Goal: Navigation & Orientation: Find specific page/section

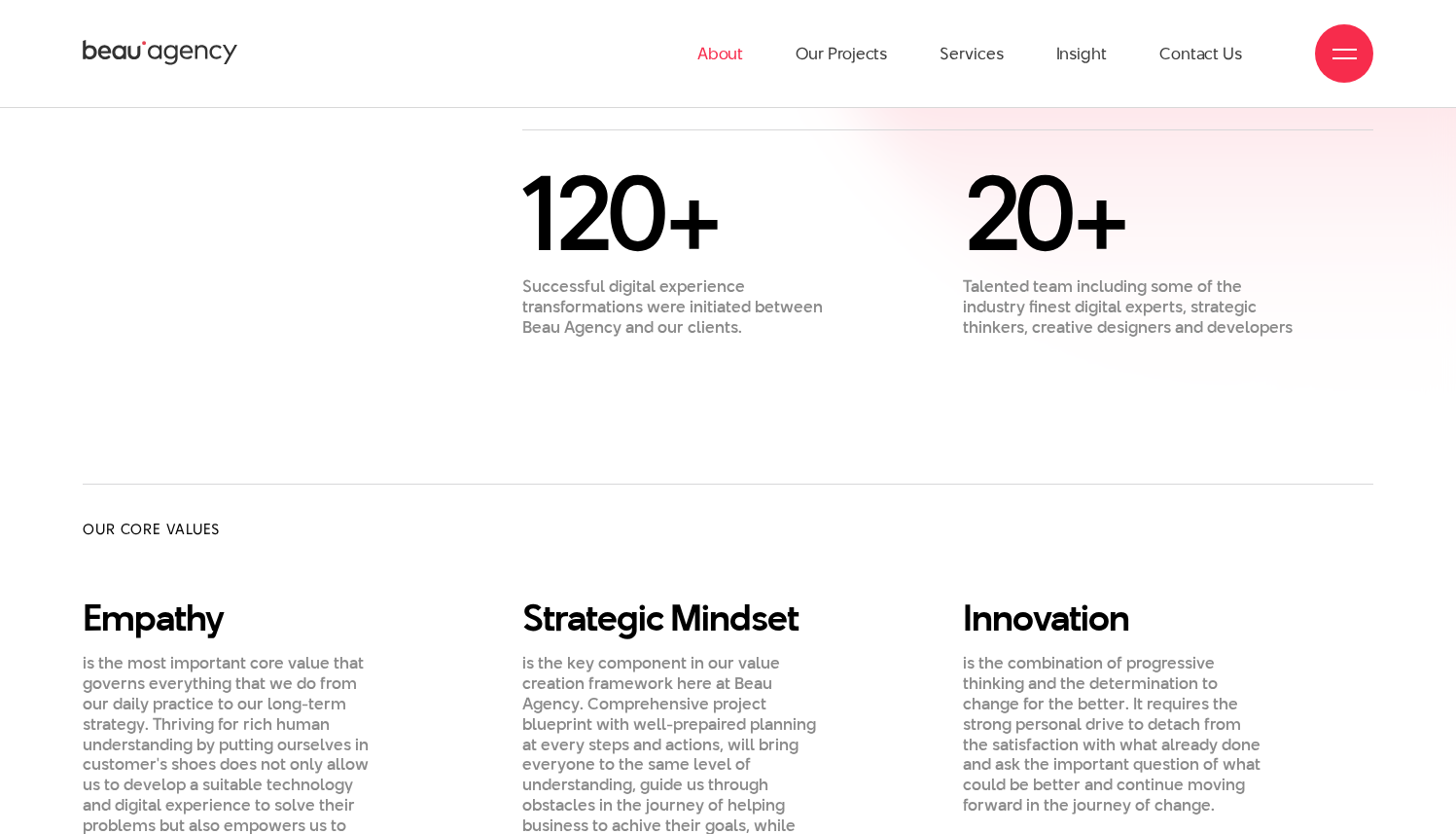
scroll to position [1142, 0]
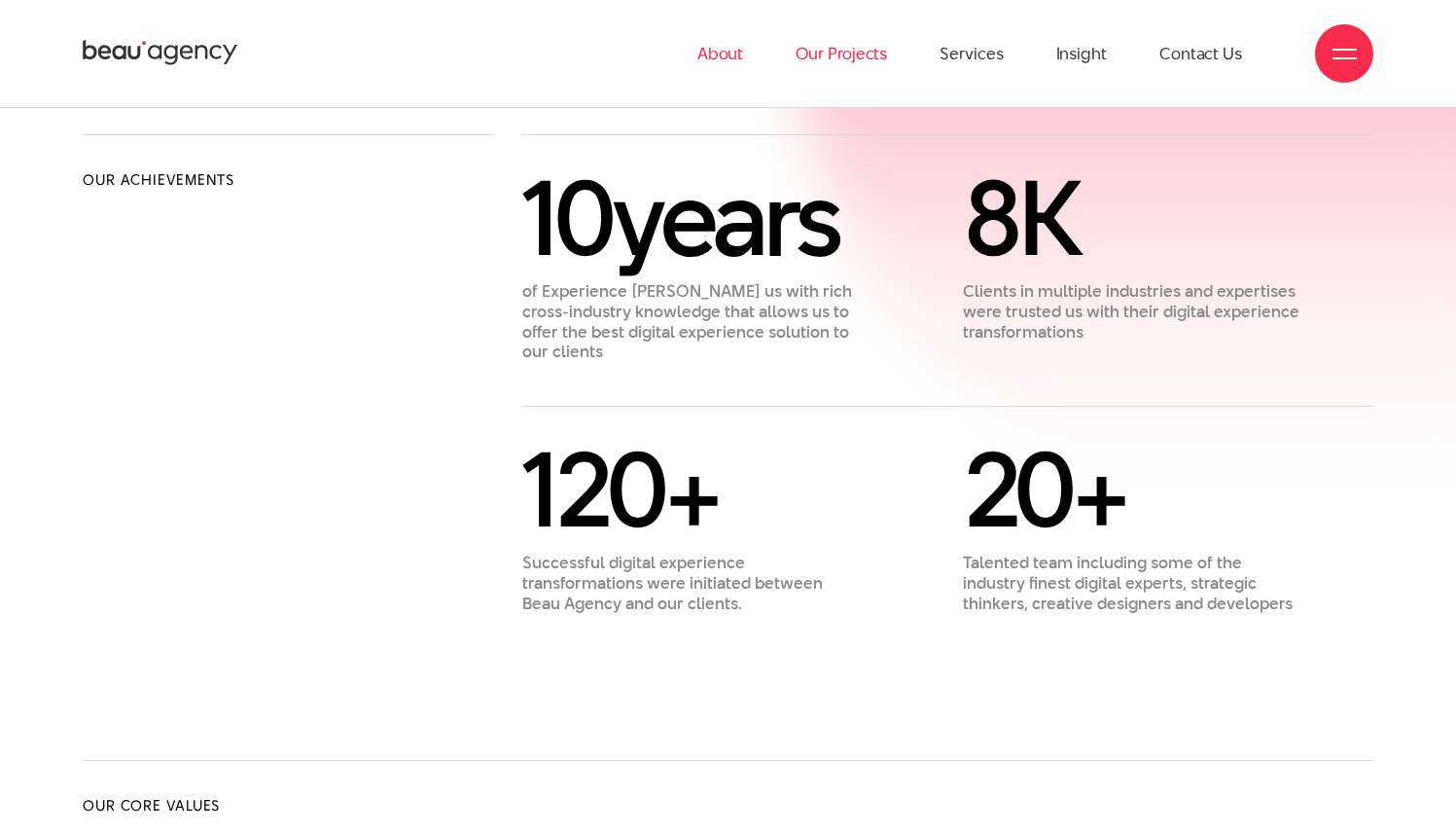
click at [834, 47] on link "Our Projects" at bounding box center [841, 53] width 91 height 107
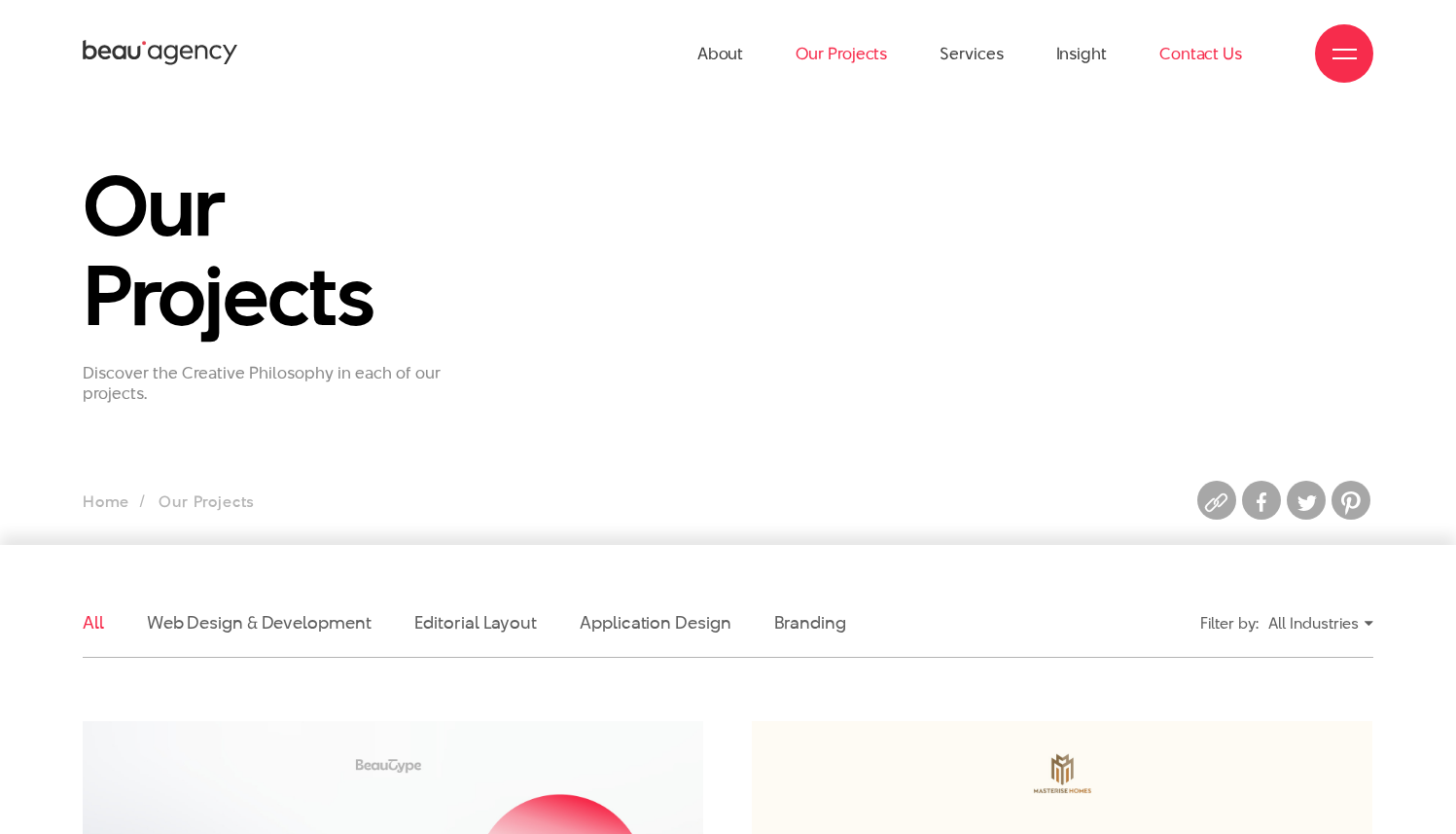
click at [1192, 45] on link "Contact Us" at bounding box center [1201, 53] width 82 height 107
